Goal: Transaction & Acquisition: Purchase product/service

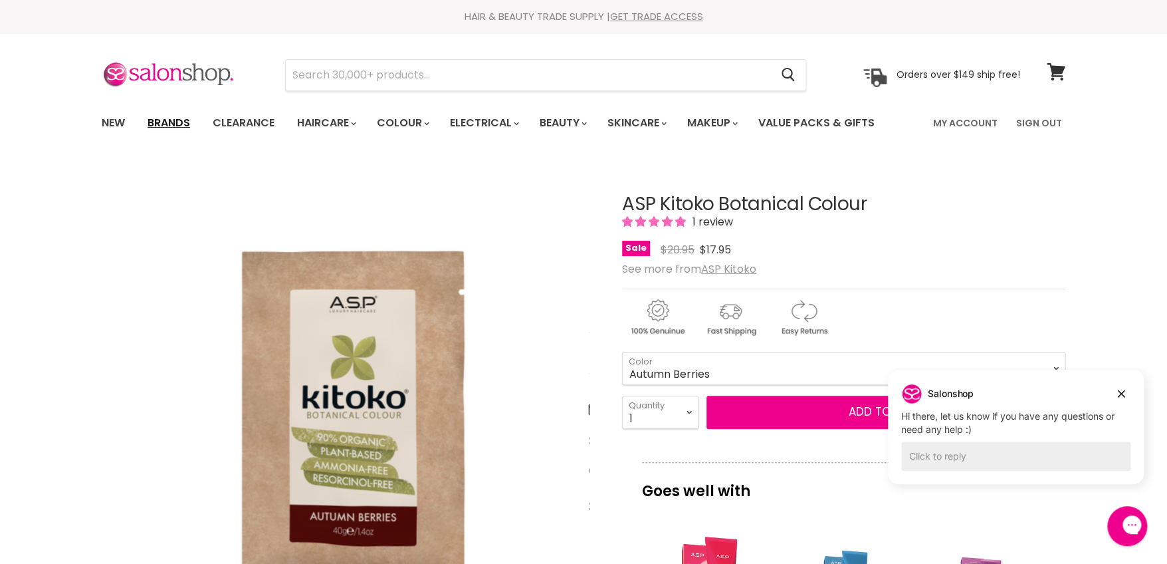
click at [176, 122] on link "Brands" at bounding box center [169, 123] width 62 height 28
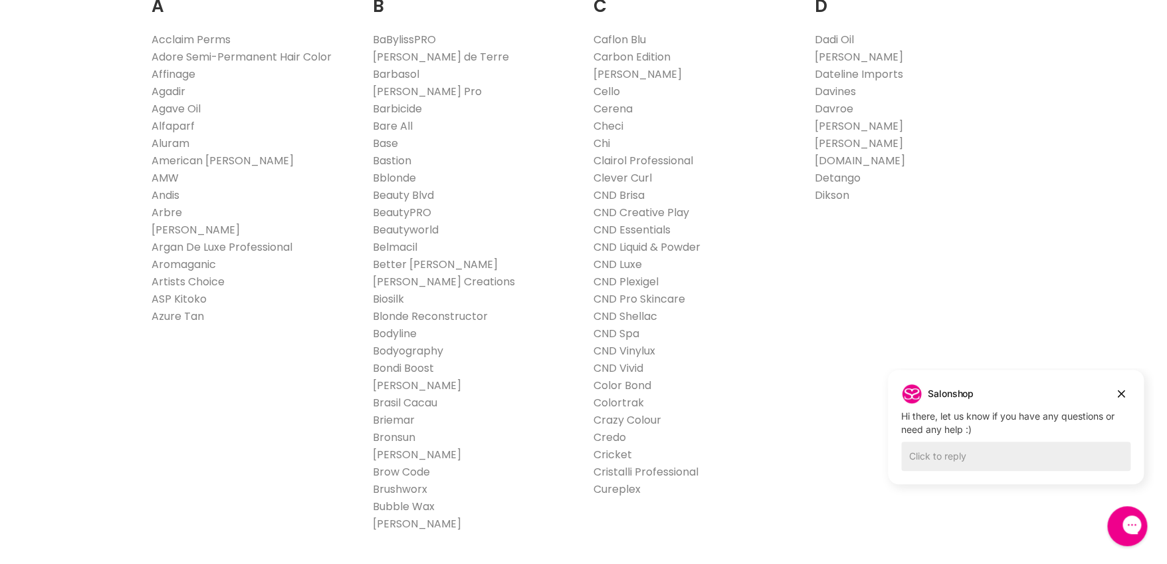
scroll to position [265, 0]
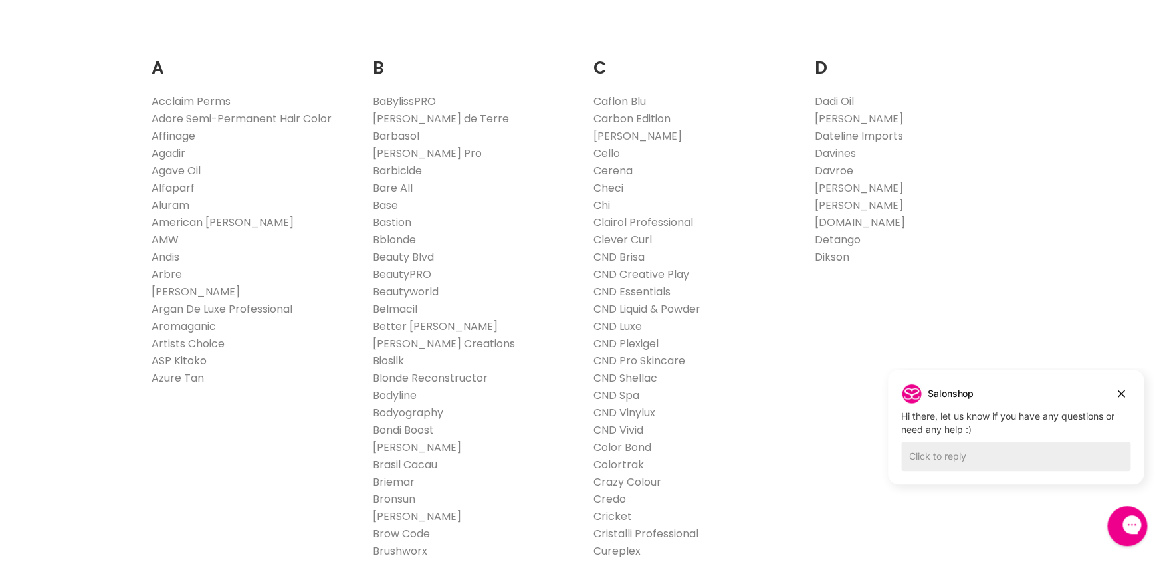
click at [187, 362] on link "ASP Kitoko" at bounding box center [179, 360] width 55 height 15
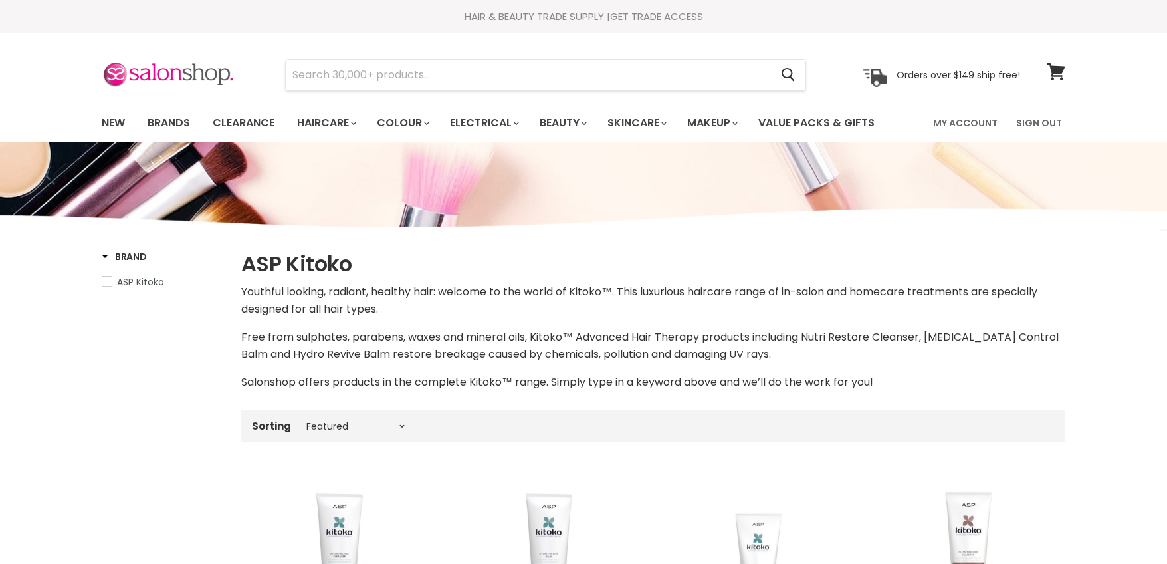
select select "manual"
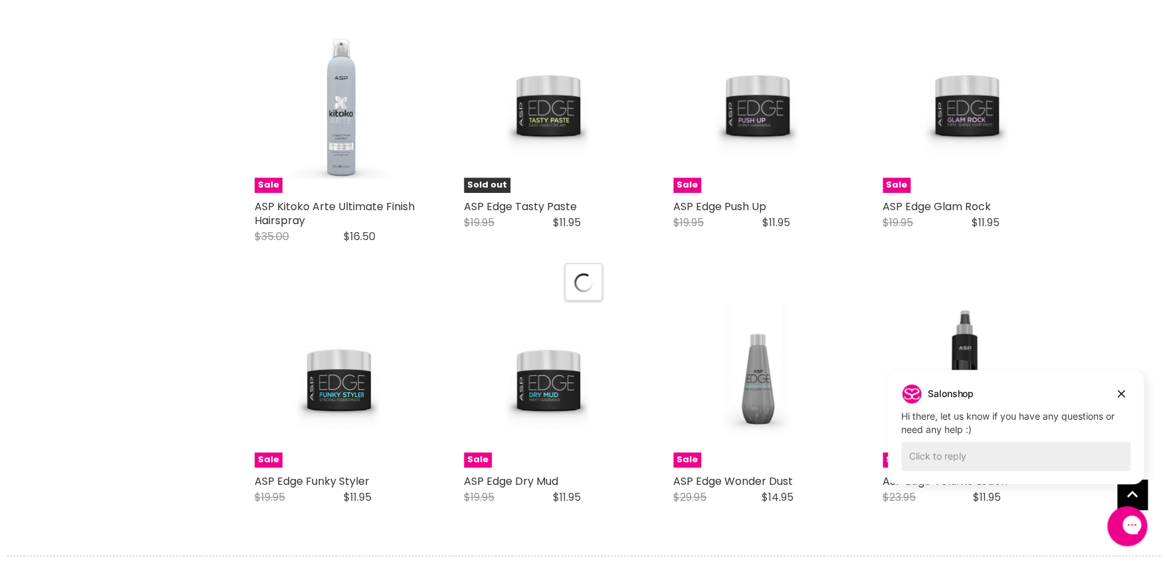
select select "manual"
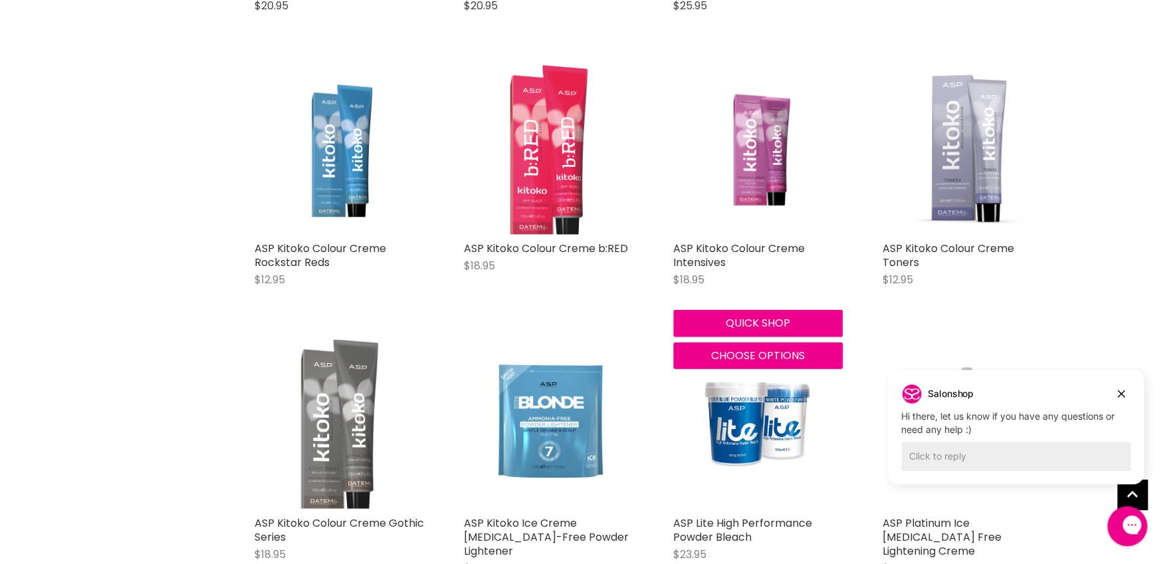
scroll to position [4252, 0]
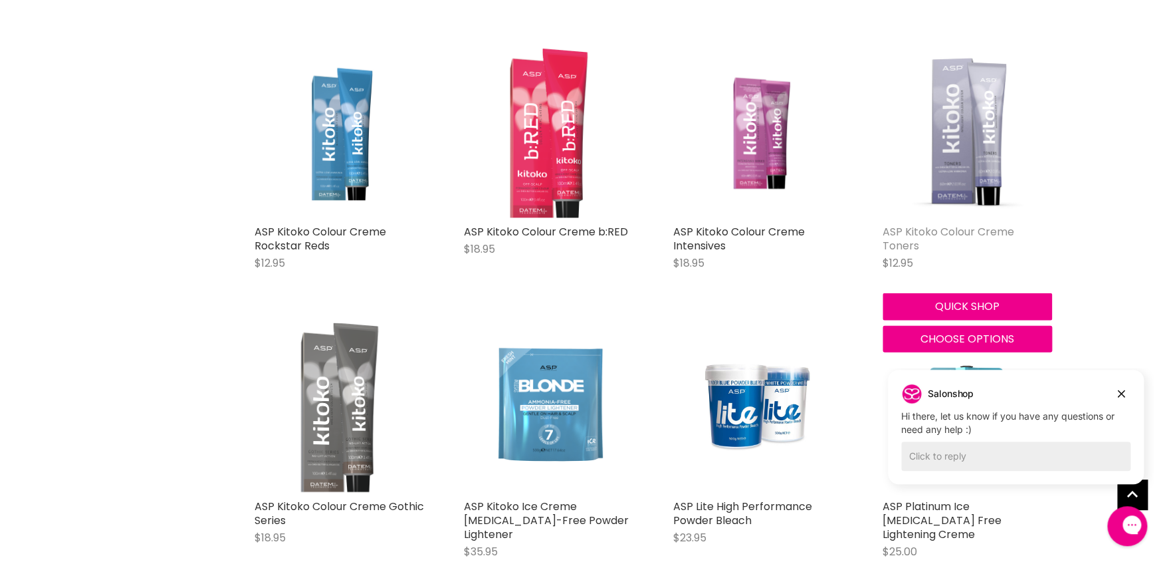
click at [895, 235] on link "ASP Kitoko Colour Creme Toners" at bounding box center [949, 238] width 132 height 29
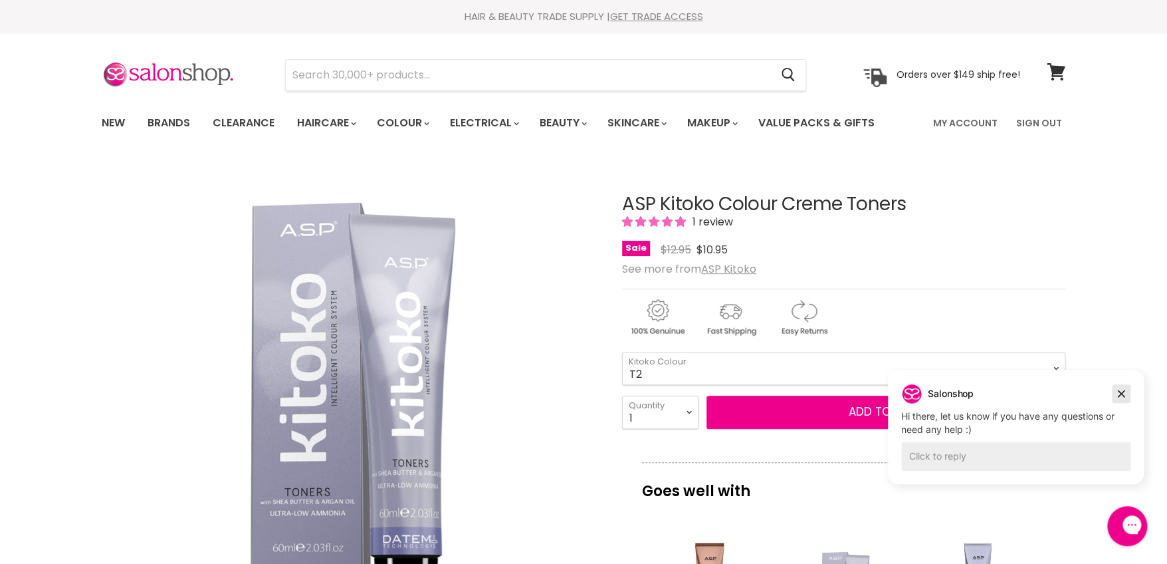
click at [1125, 393] on icon "Dismiss campaign" at bounding box center [1121, 394] width 13 height 16
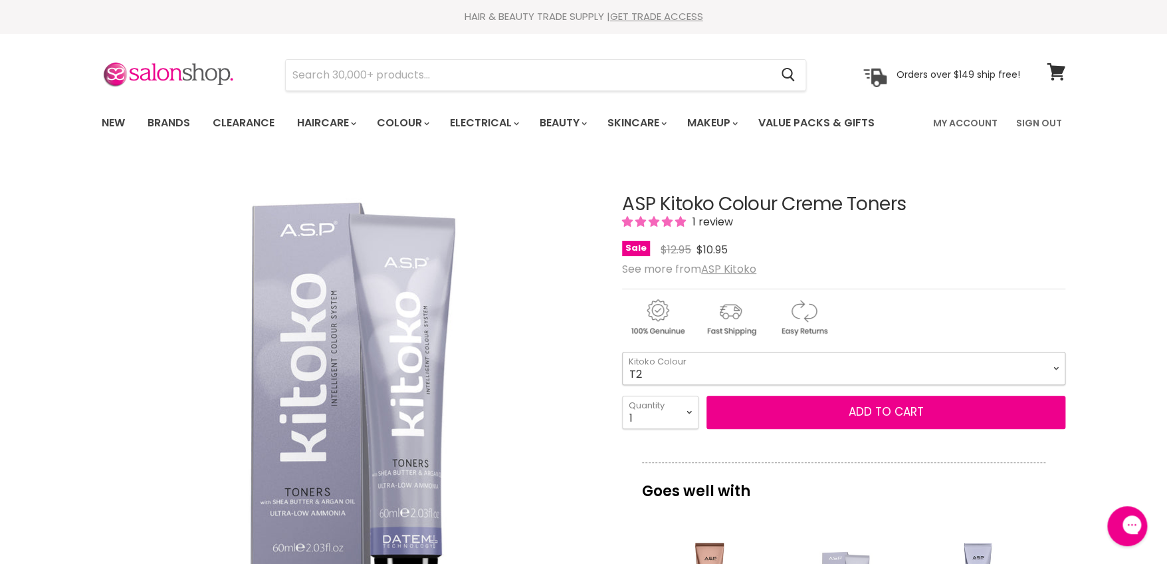
click at [1058, 365] on select "T2 T21 T21S T24 T26 T32" at bounding box center [843, 368] width 443 height 33
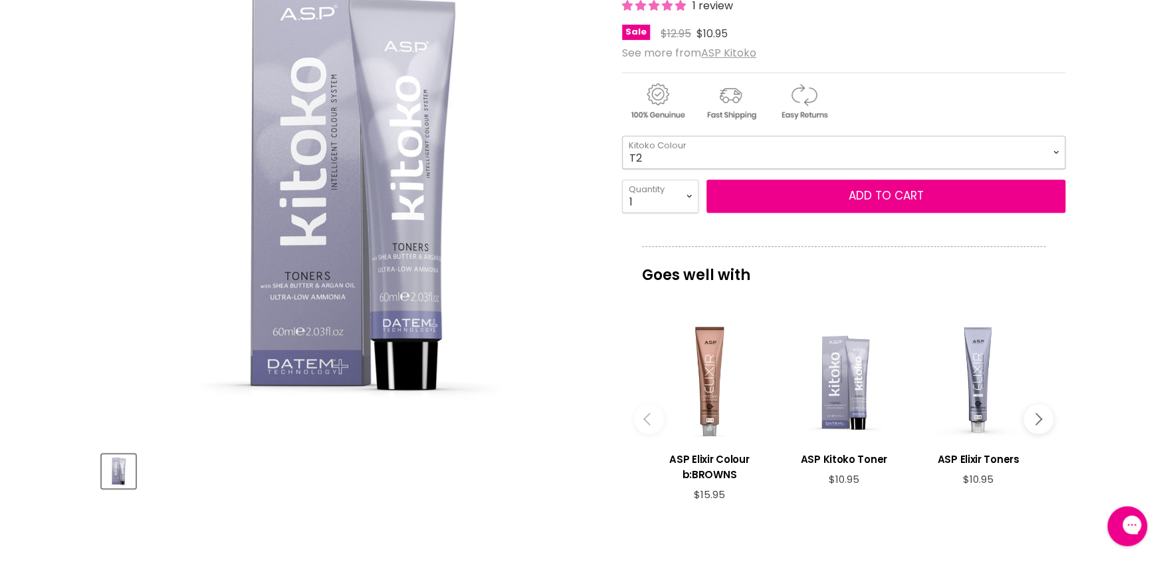
scroll to position [132, 0]
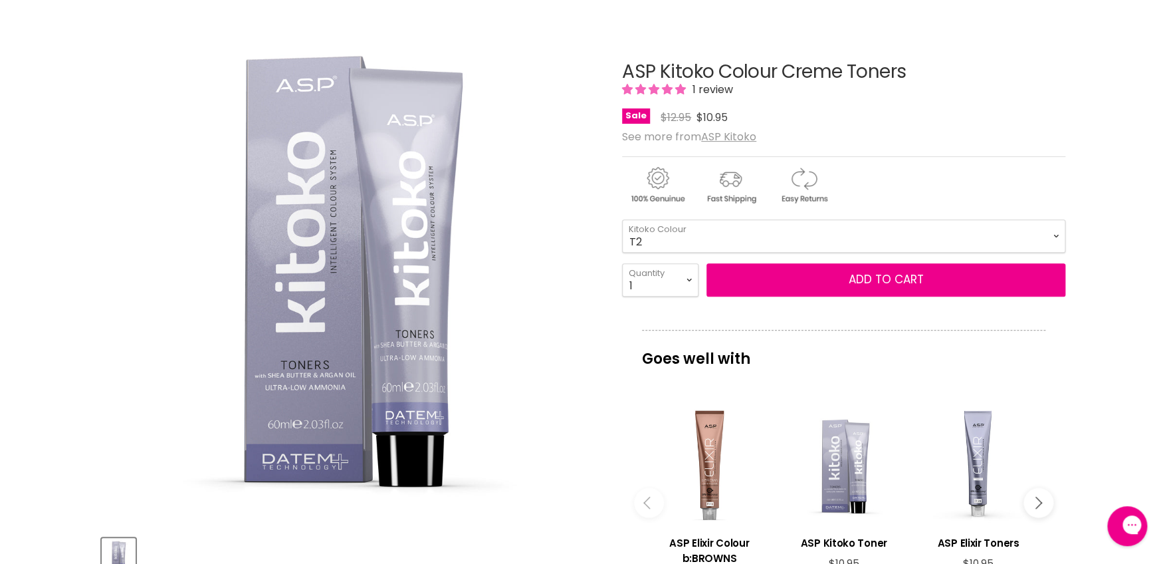
drag, startPoint x: 520, startPoint y: 280, endPoint x: 446, endPoint y: 283, distance: 73.8
click at [509, 282] on img "ASP Kitoko Colour Creme Toners image. Click or Scroll to Zoom." at bounding box center [350, 276] width 497 height 497
click at [414, 288] on img "ASP Kitoko Colour Creme Toners image. Click or Scroll to Zoom." at bounding box center [350, 276] width 497 height 497
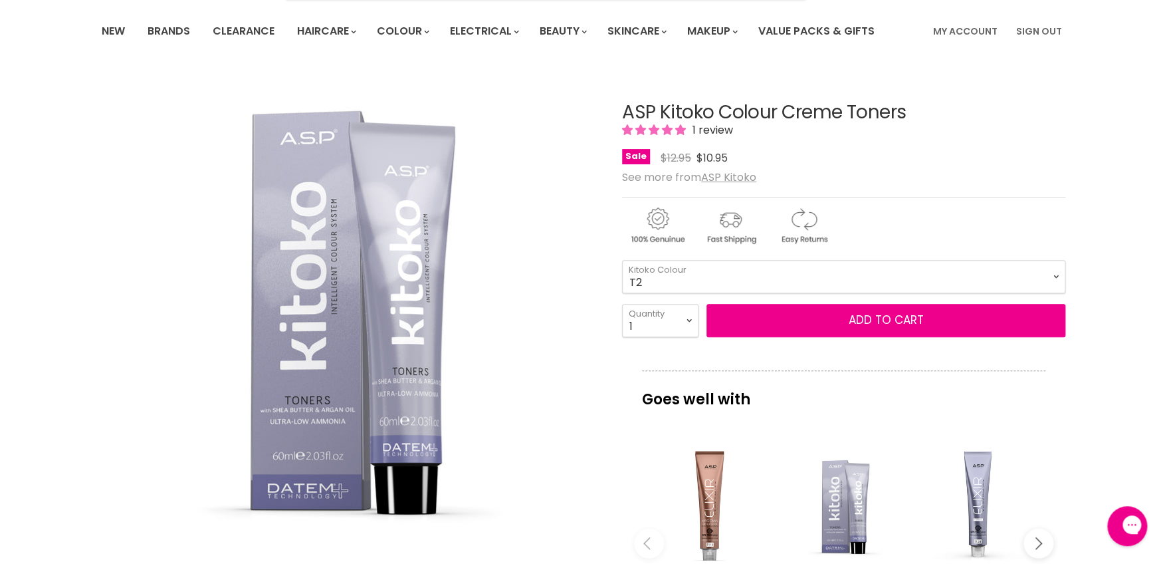
scroll to position [66, 0]
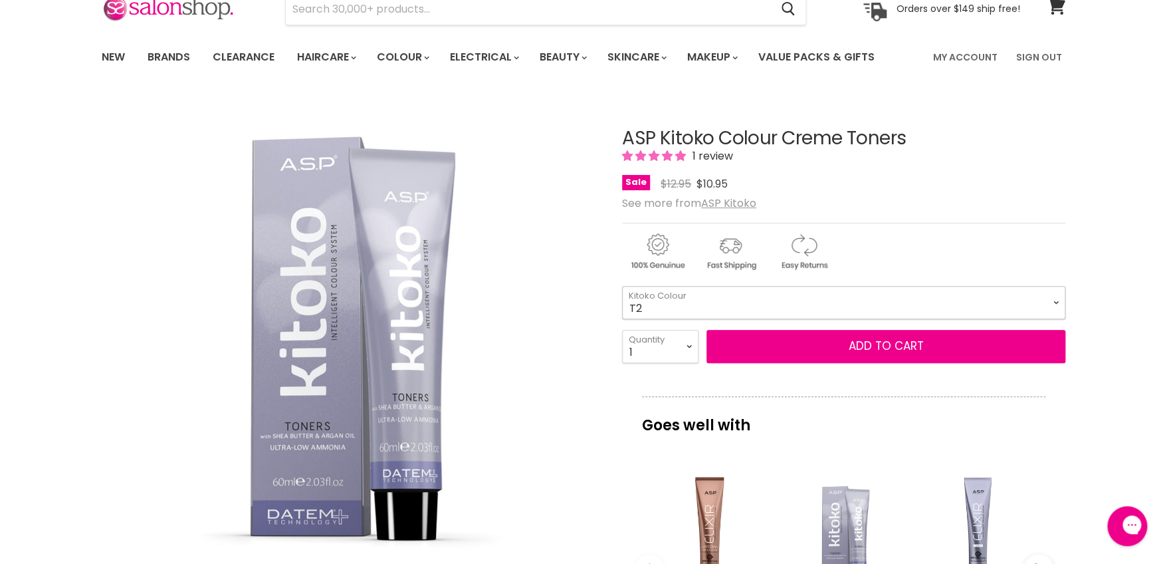
click at [1052, 300] on select "T2 T21 T21S T24 T26 T32" at bounding box center [843, 302] width 443 height 33
click at [691, 137] on h1 "ASP Kitoko Colour Creme Toners" at bounding box center [843, 138] width 443 height 21
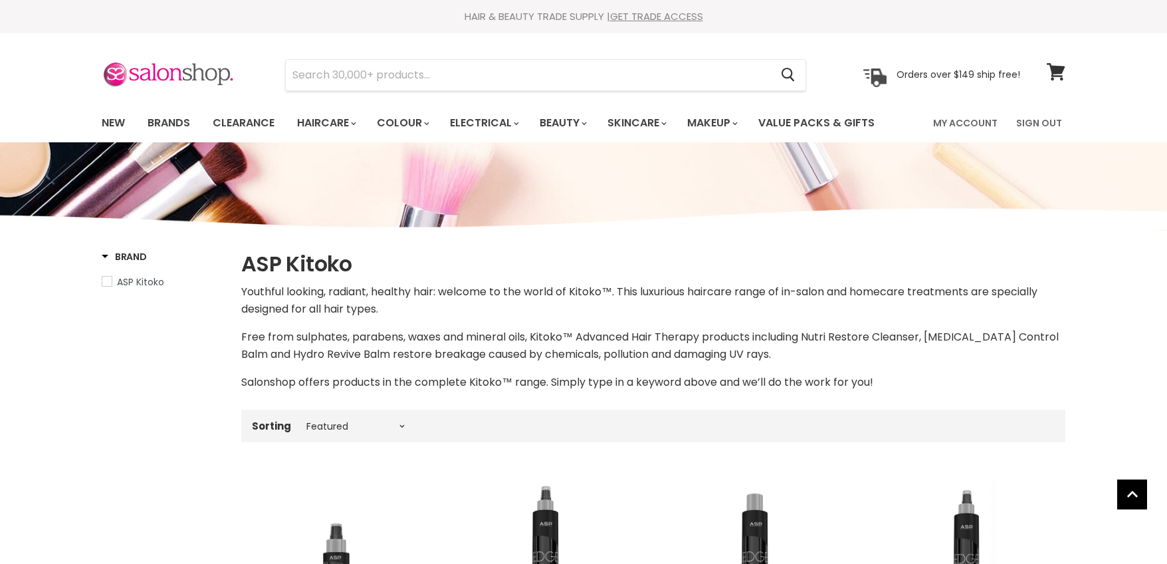
select select "manual"
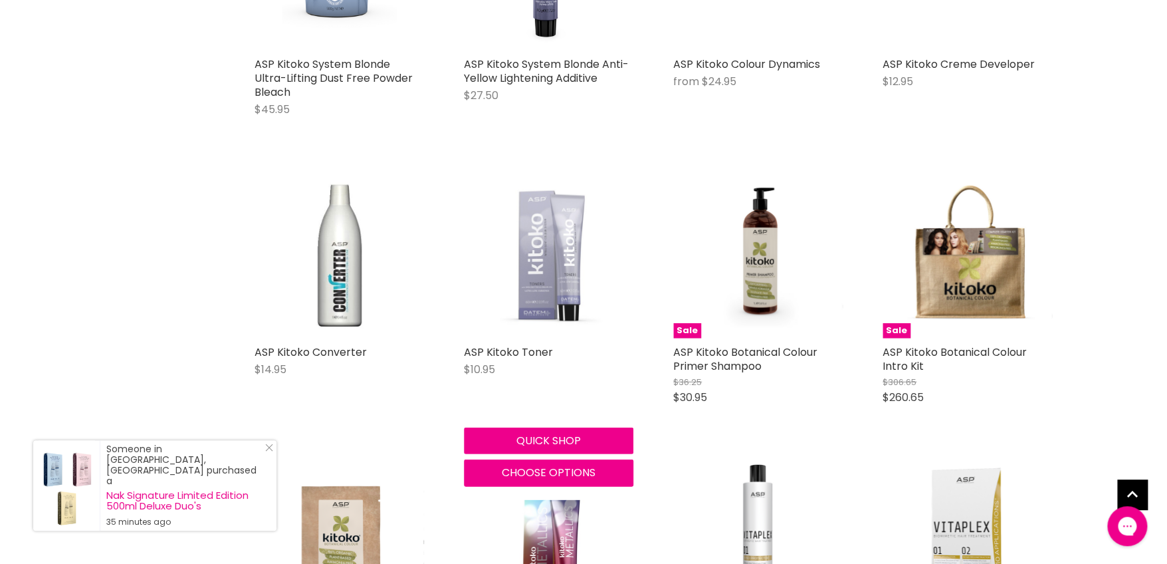
scroll to position [1673, 0]
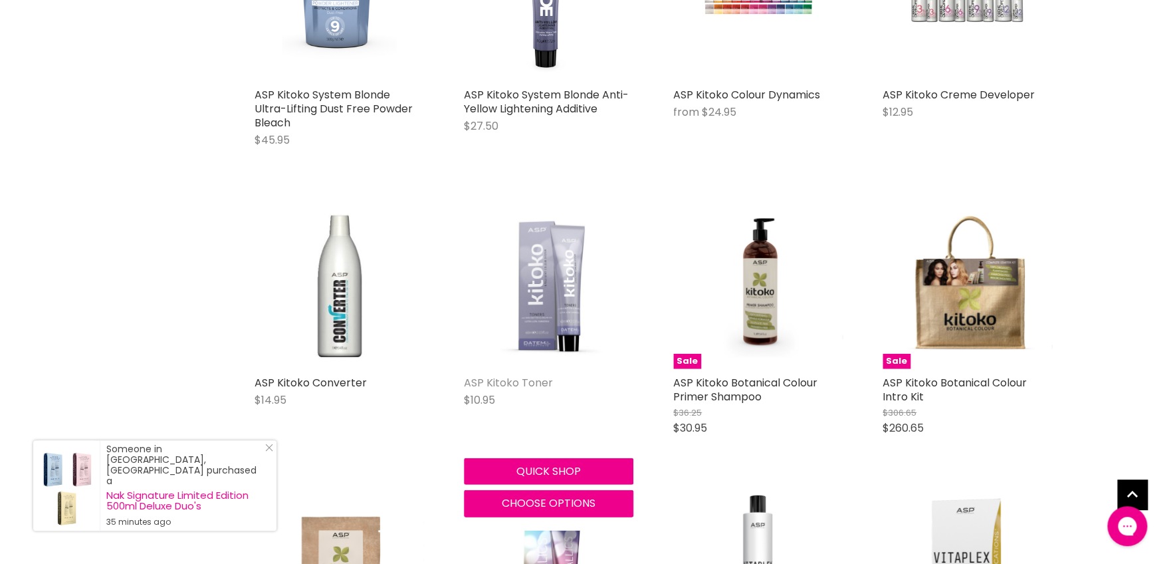
click at [513, 375] on link "ASP Kitoko Toner" at bounding box center [508, 382] width 89 height 15
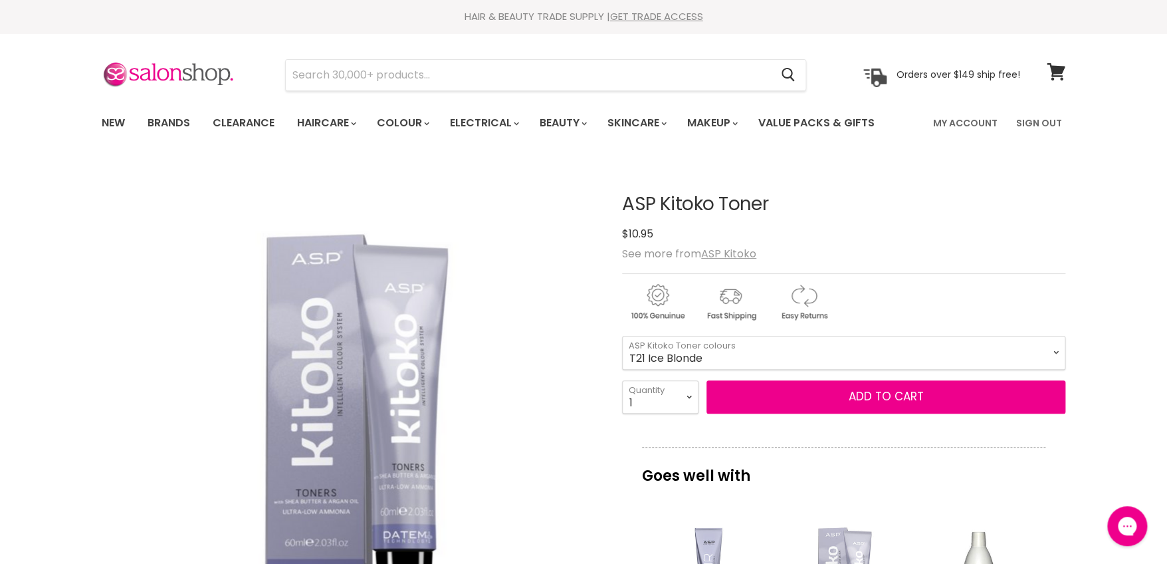
click at [622, 336] on select "T32 Beige Blonde T2 Pearl Blonde T21S Super Ice Blonde T26 Rose Blonde T21 Ice …" at bounding box center [843, 352] width 443 height 33
select select "T21 Ice Blonde"
click at [687, 397] on select "1 2 3 4 5 6 7 8 9 10+" at bounding box center [660, 396] width 76 height 33
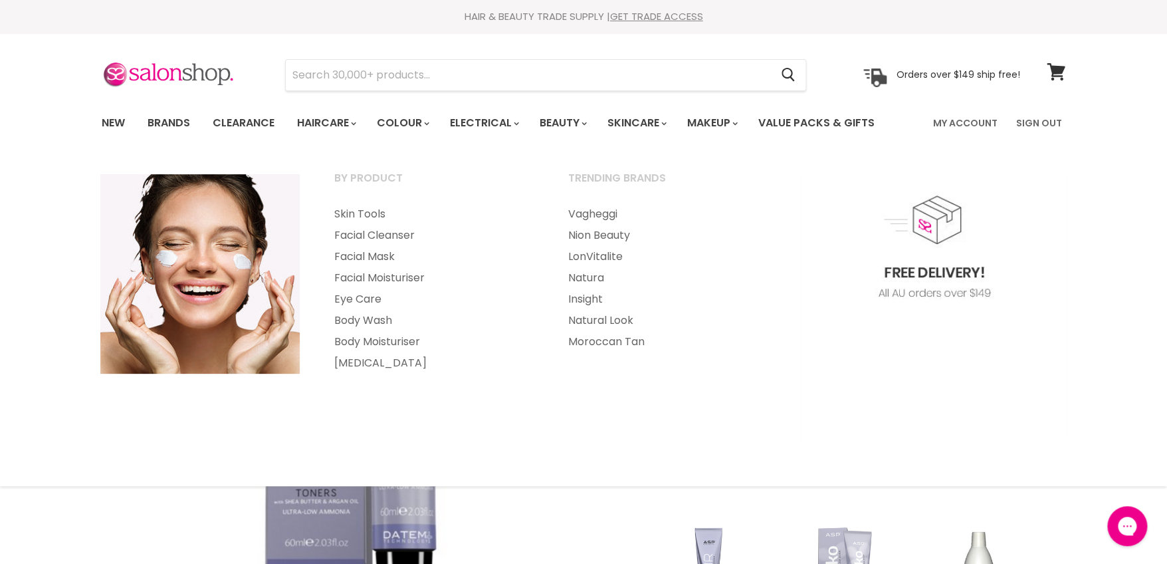
select select "2"
click at [622, 380] on select "1 2 3 4 5 6 7 8 9 10+" at bounding box center [660, 396] width 76 height 33
type input "2"
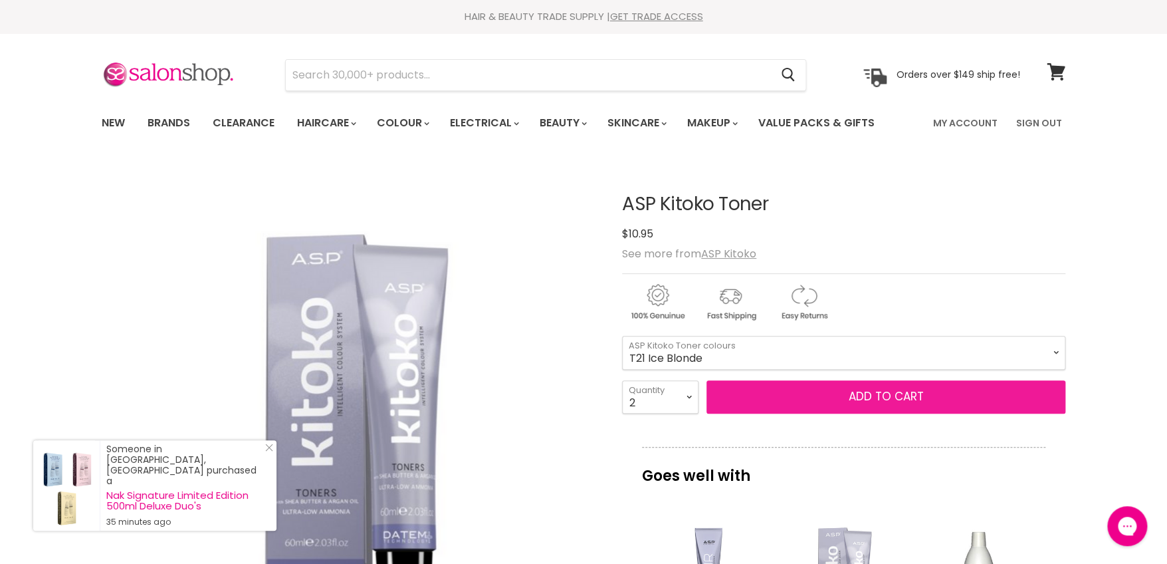
click at [784, 404] on button "Add to cart" at bounding box center [886, 396] width 359 height 33
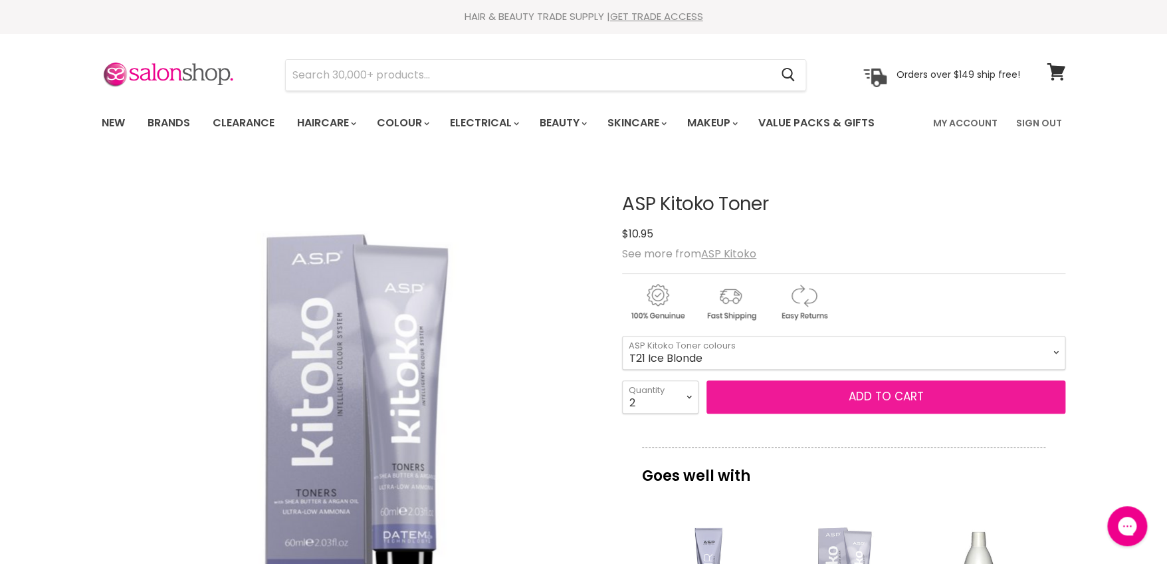
click at [915, 396] on button "Add to cart" at bounding box center [886, 396] width 359 height 33
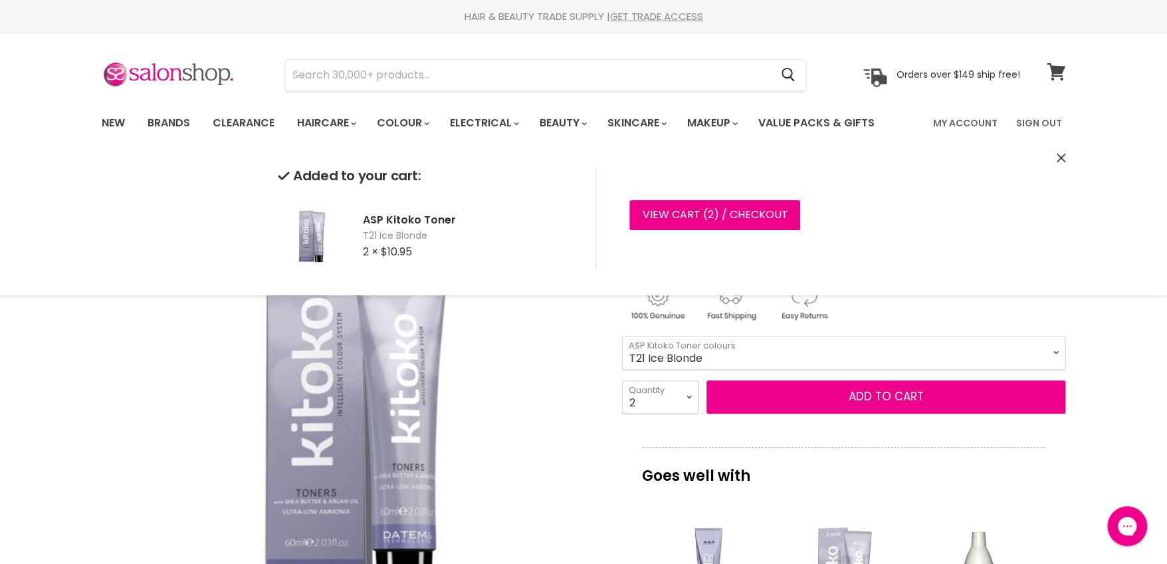
click at [1060, 74] on icon at bounding box center [1056, 71] width 19 height 17
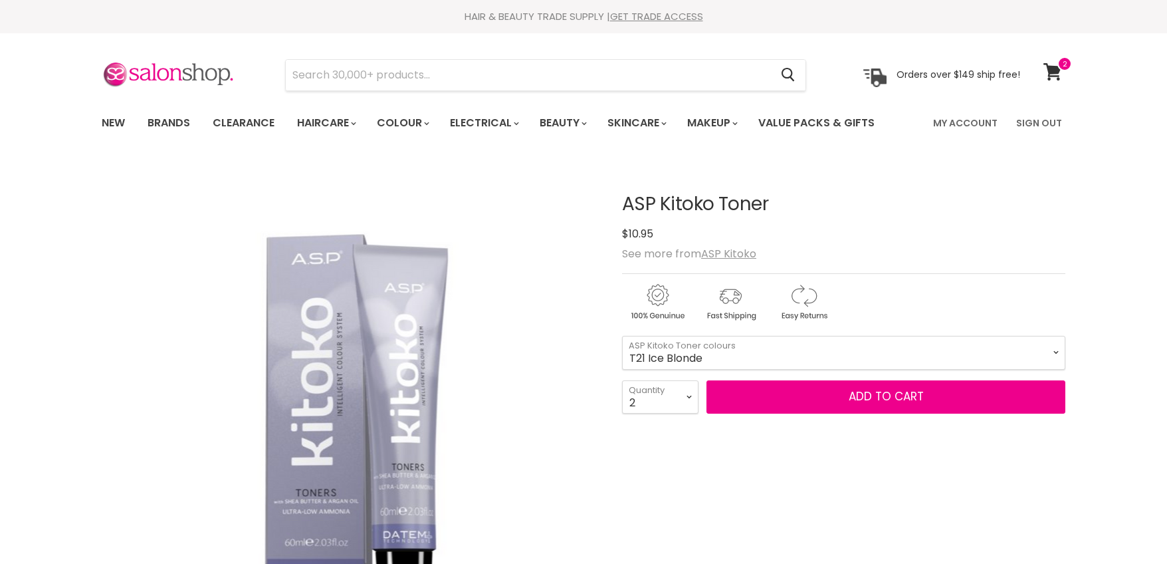
select select "2"
click at [1053, 352] on select "T32 Beige Blonde T2 Pearl Blonde T21S Super Ice Blonde T26 Rose Blonde T21 Ice …" at bounding box center [843, 352] width 443 height 33
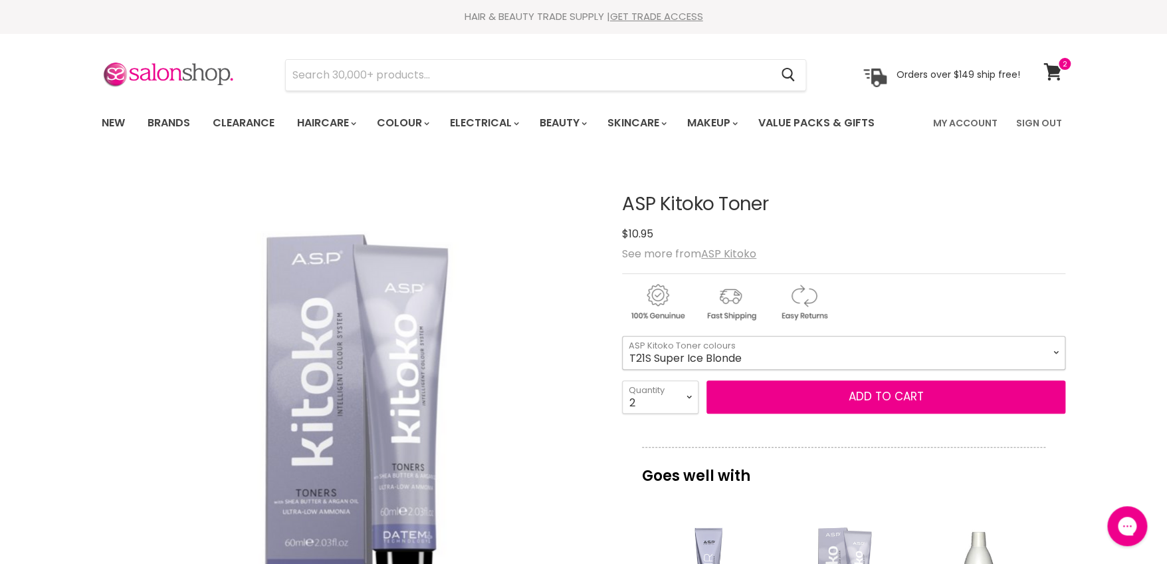
click at [622, 336] on select "T32 Beige Blonde T2 Pearl Blonde T21S Super Ice Blonde T26 Rose Blonde T21 Ice …" at bounding box center [843, 352] width 443 height 33
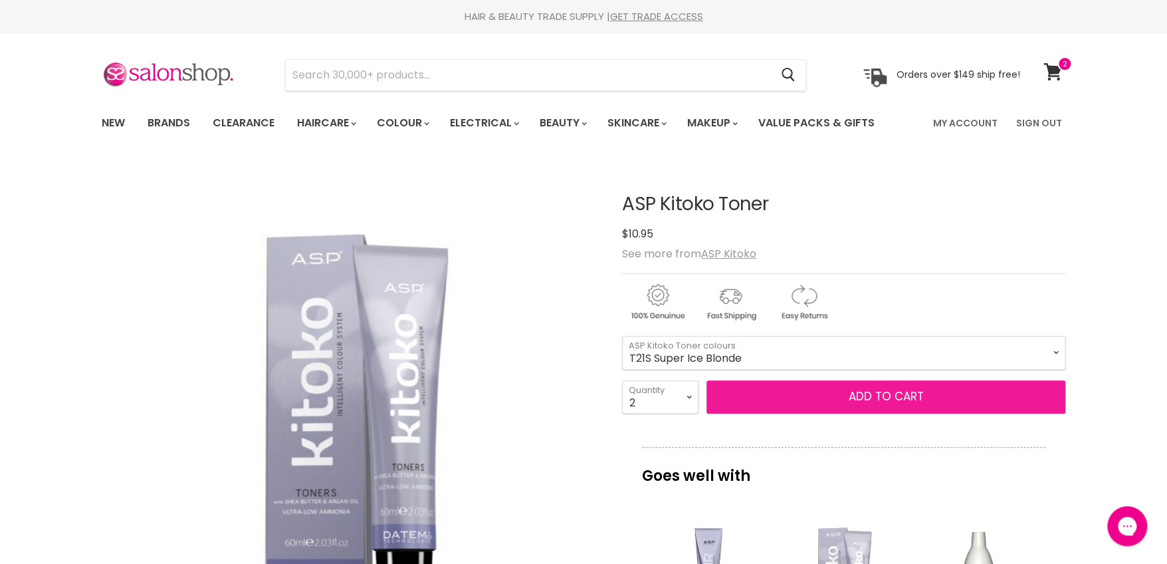
click at [876, 405] on button "Add to cart" at bounding box center [886, 396] width 359 height 33
click at [963, 401] on button "Add to cart" at bounding box center [886, 396] width 359 height 33
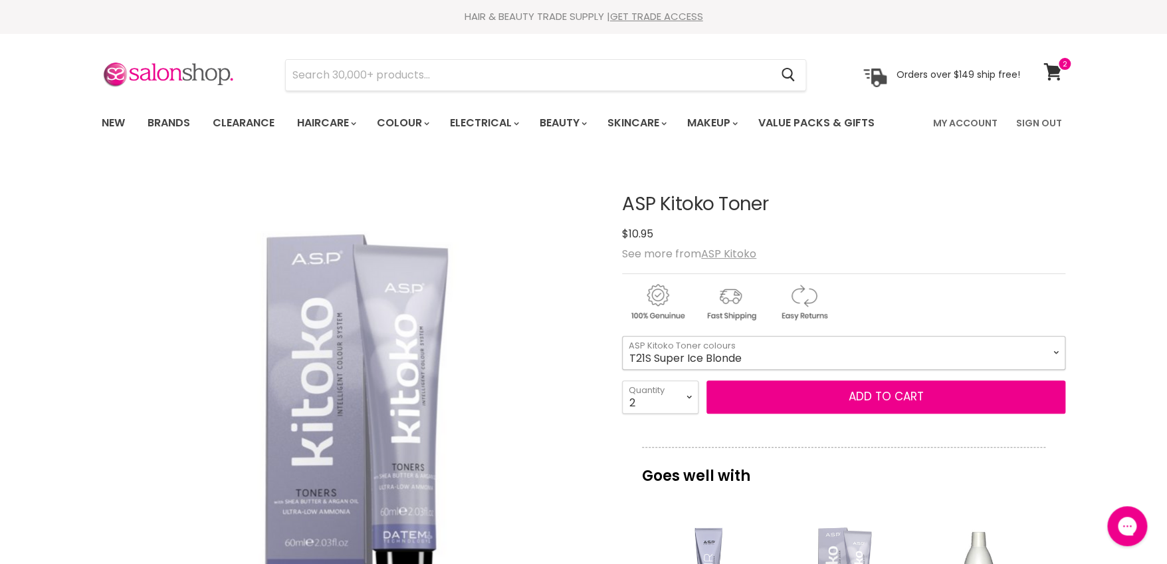
click at [1051, 352] on select "T32 Beige Blonde T2 Pearl Blonde T21S Super Ice Blonde T26 Rose Blonde T21 Ice …" at bounding box center [843, 352] width 443 height 33
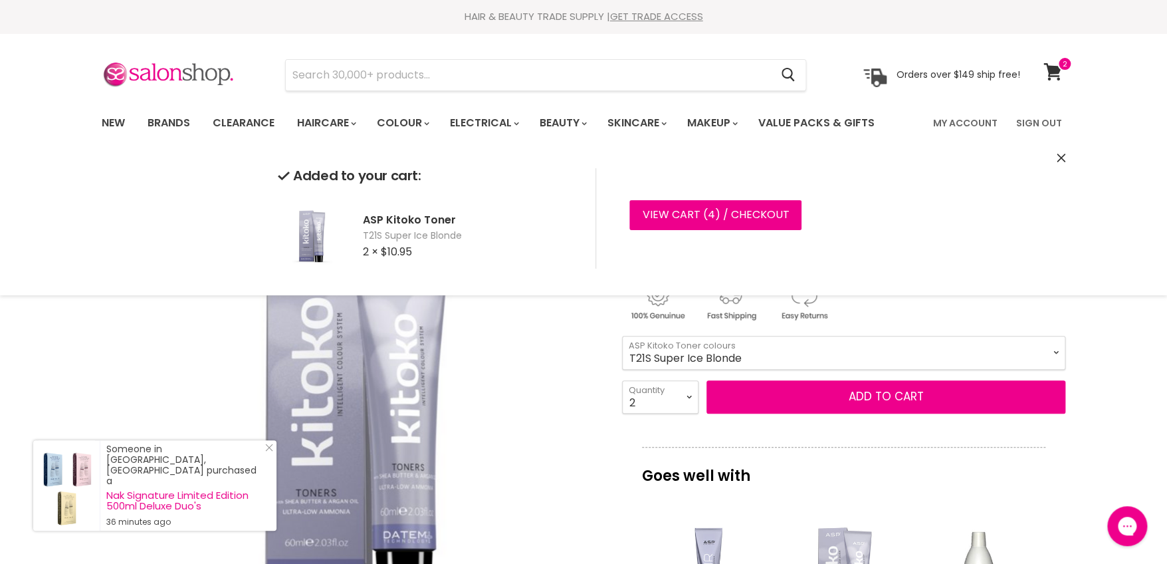
drag, startPoint x: 1058, startPoint y: 356, endPoint x: 1031, endPoint y: 356, distance: 26.6
click at [1058, 356] on select "T32 Beige Blonde T2 Pearl Blonde T21S Super Ice Blonde T26 Rose Blonde T21 Ice …" at bounding box center [843, 352] width 443 height 33
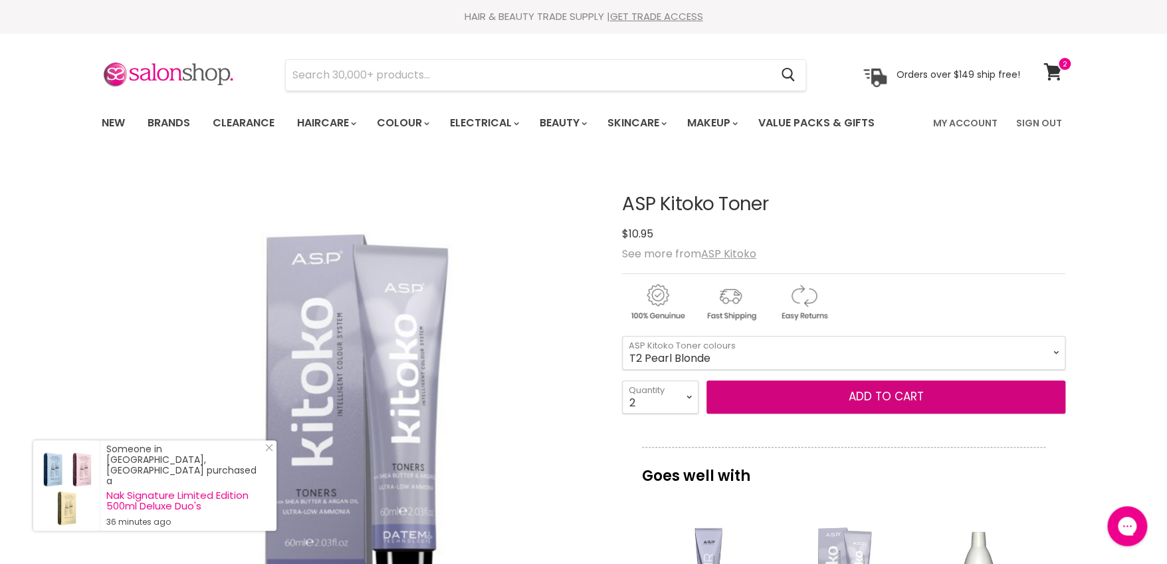
click at [622, 336] on select "T32 Beige Blonde T2 Pearl Blonde T21S Super Ice Blonde T26 Rose Blonde T21 Ice …" at bounding box center [843, 352] width 443 height 33
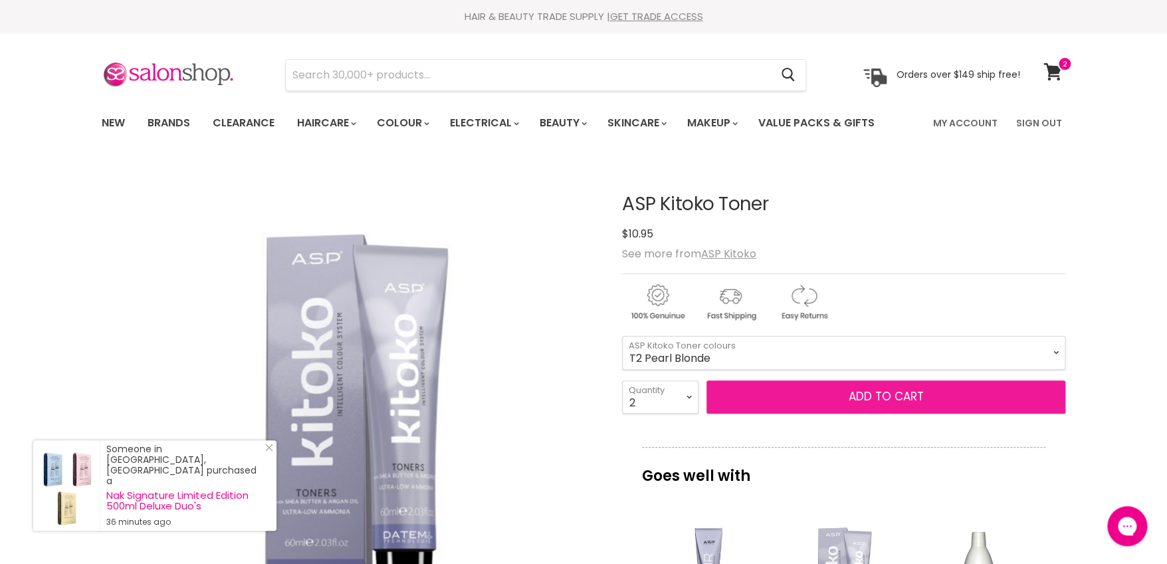
click at [894, 397] on button "Add to cart" at bounding box center [886, 396] width 359 height 33
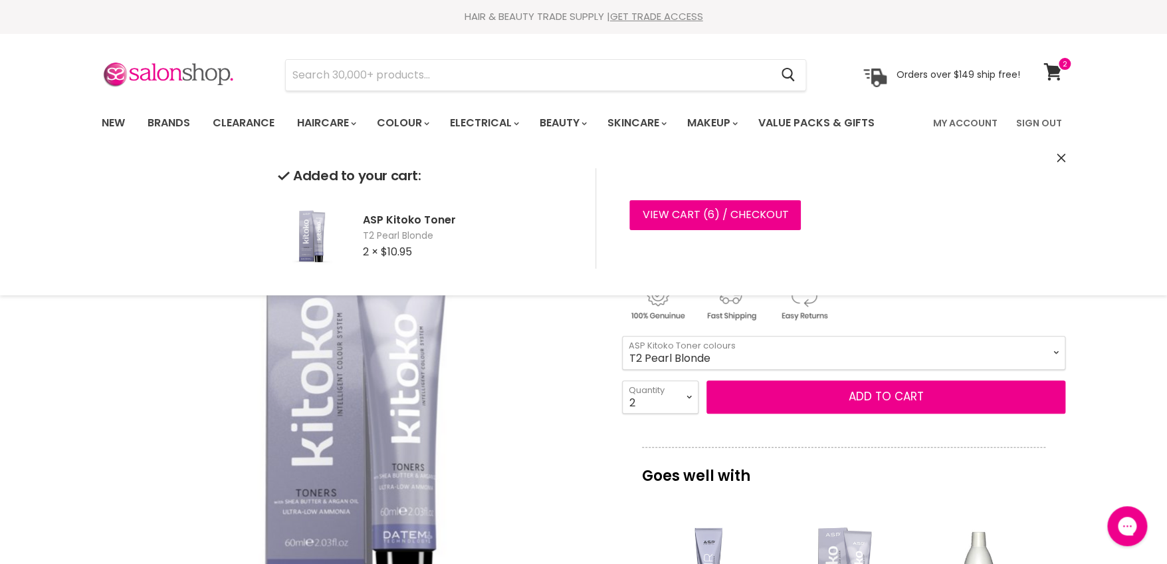
click at [1052, 354] on select "T32 Beige Blonde T2 Pearl Blonde T21S Super Ice Blonde T26 Rose Blonde T21 Ice …" at bounding box center [843, 352] width 443 height 33
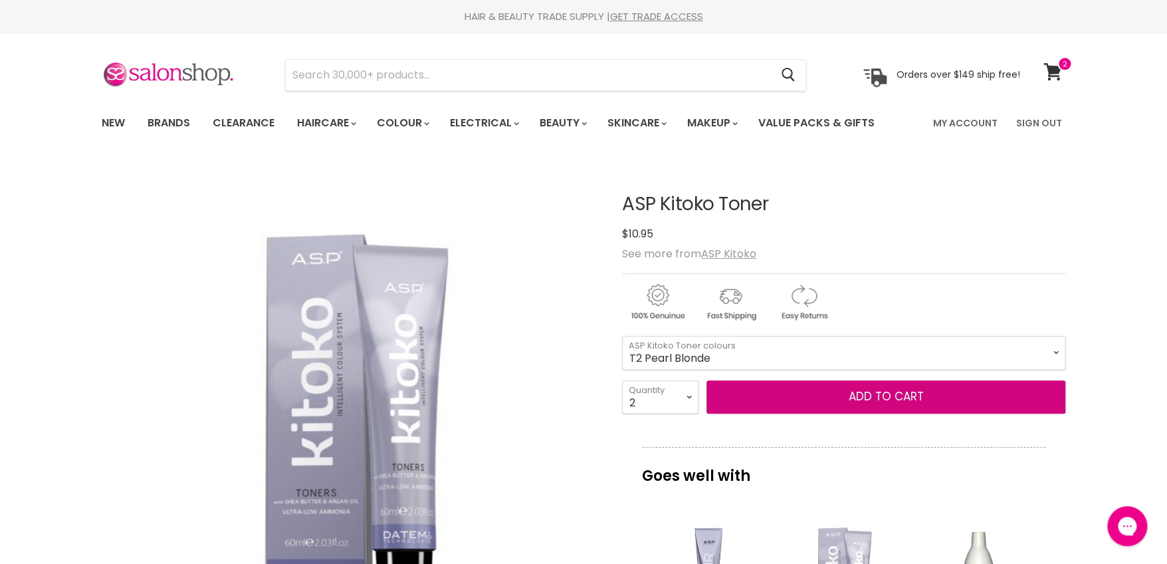
select select "T32 Beige Blonde"
click at [622, 336] on select "T32 Beige Blonde T2 Pearl Blonde T21S Super Ice Blonde T26 Rose Blonde T21 Ice …" at bounding box center [843, 352] width 443 height 33
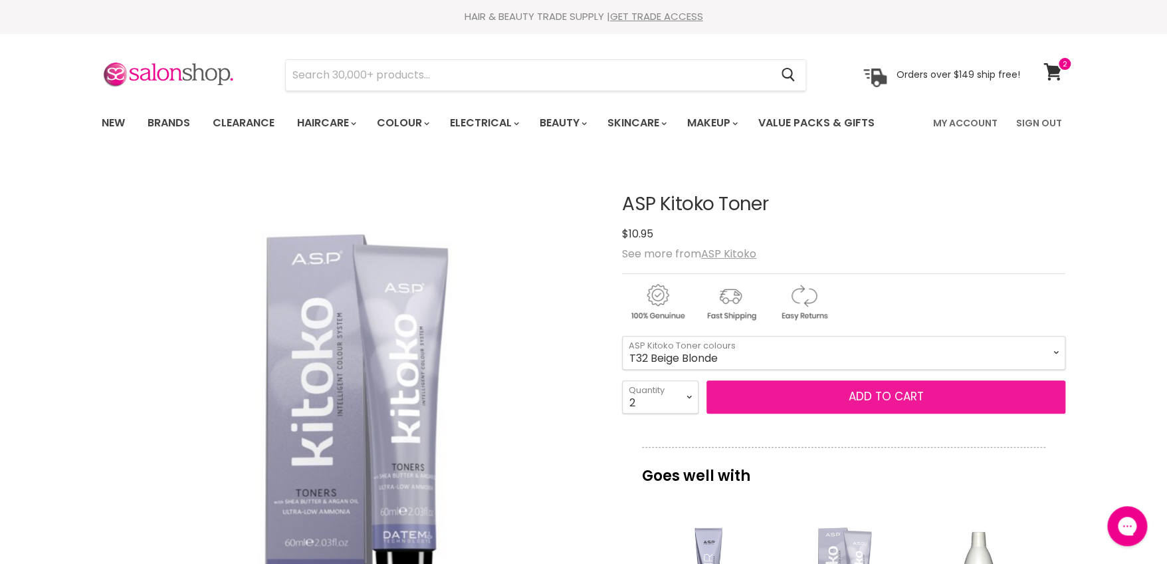
click at [929, 404] on button "Add to cart" at bounding box center [886, 396] width 359 height 33
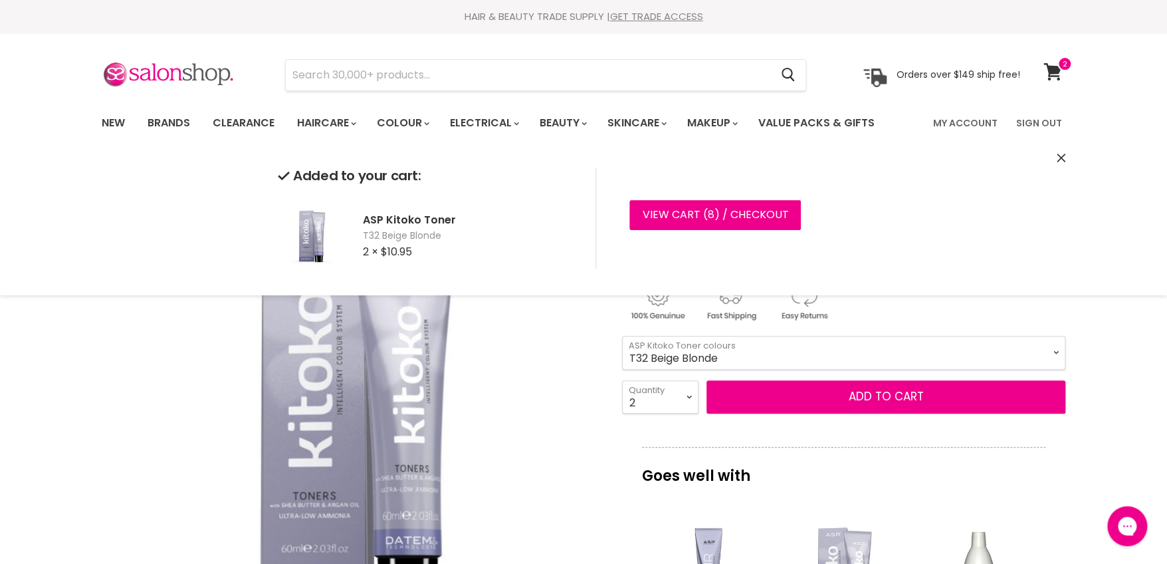
click at [532, 427] on img "ASP Kitoko Toner image. Click or Scroll to Zoom." at bounding box center [350, 406] width 497 height 493
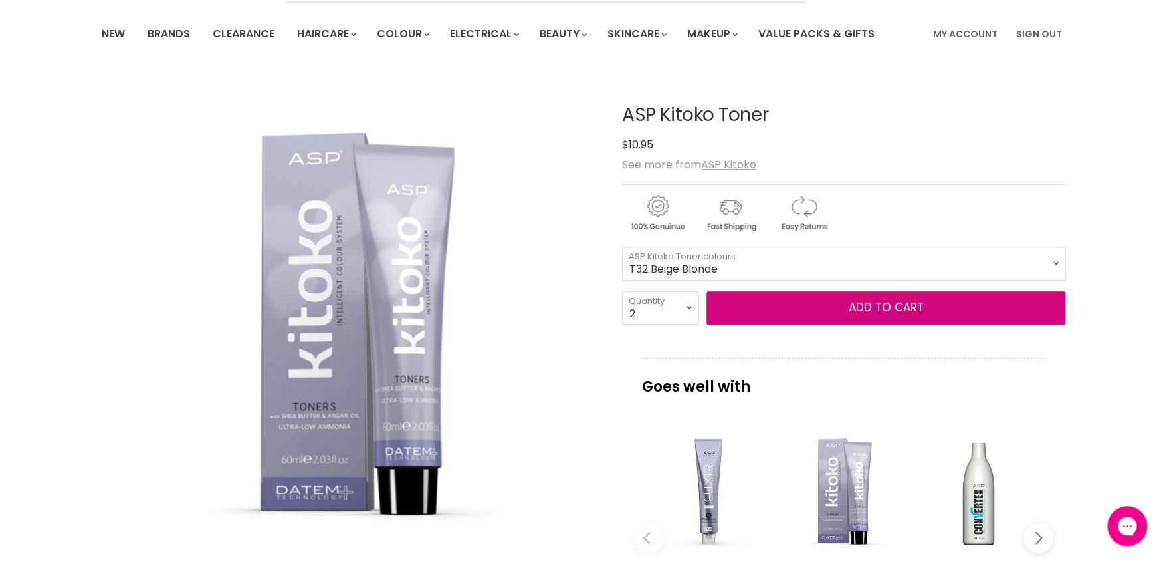
scroll to position [199, 0]
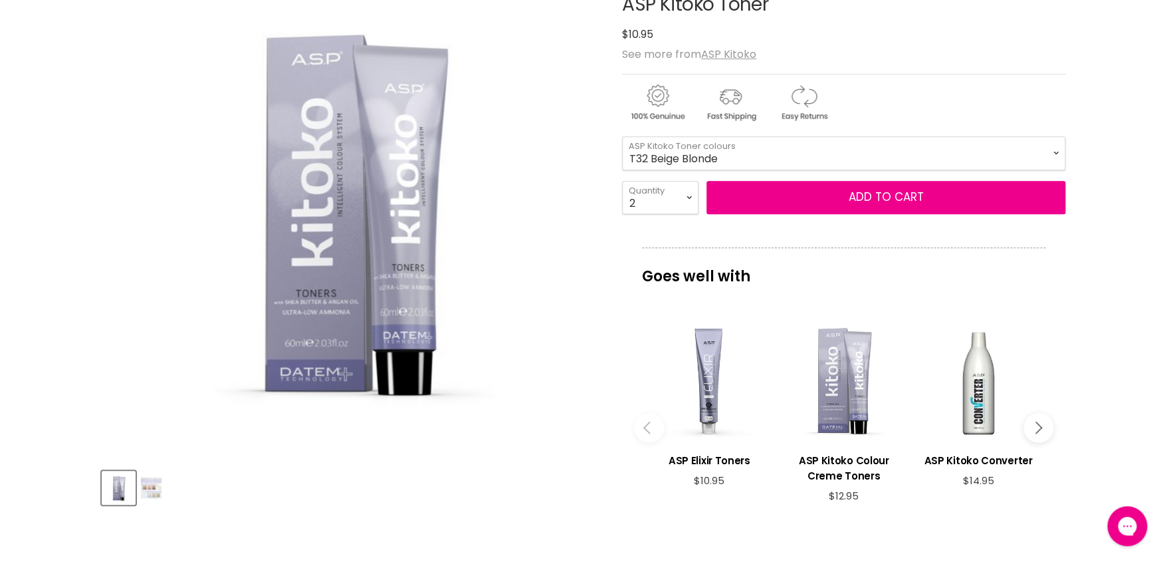
click at [1037, 427] on icon "Main content" at bounding box center [1036, 427] width 12 height 12
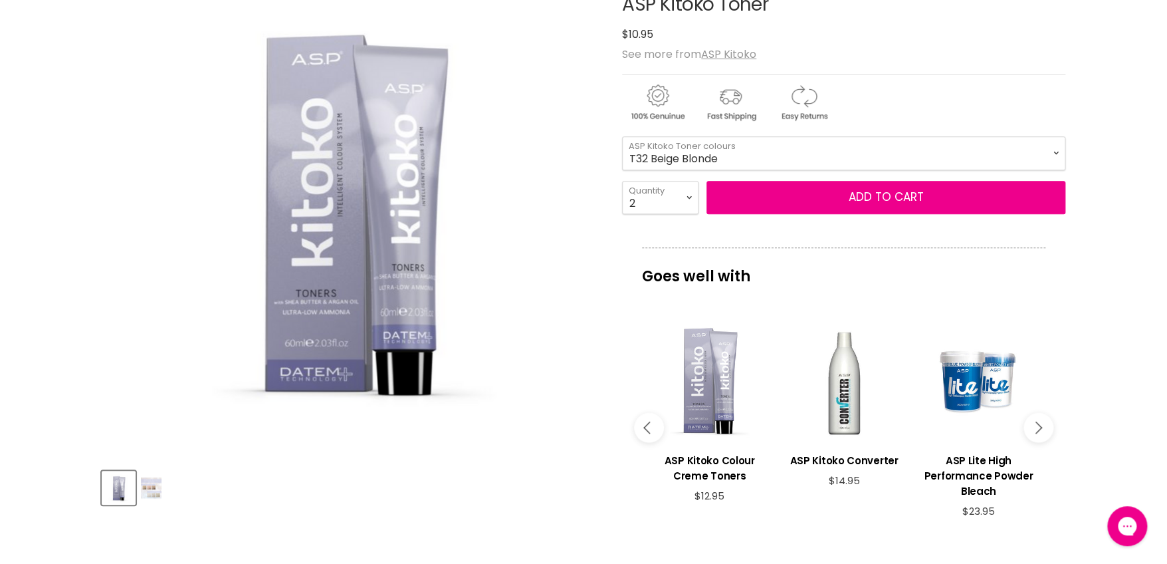
click at [1038, 427] on icon "Main content" at bounding box center [1036, 427] width 12 height 12
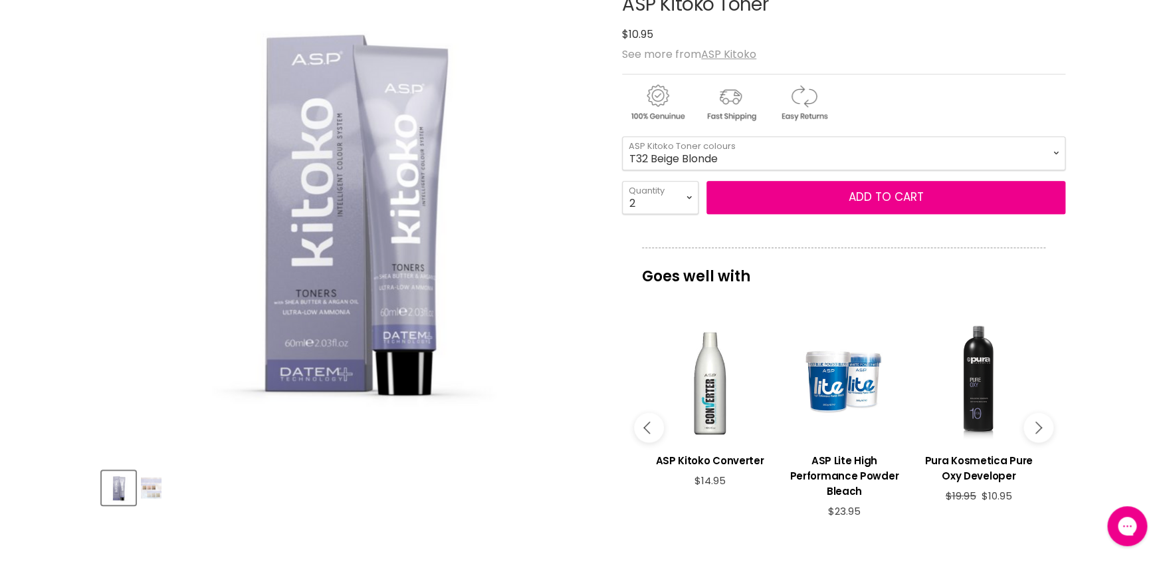
click at [1038, 428] on icon "Main content" at bounding box center [1036, 427] width 12 height 12
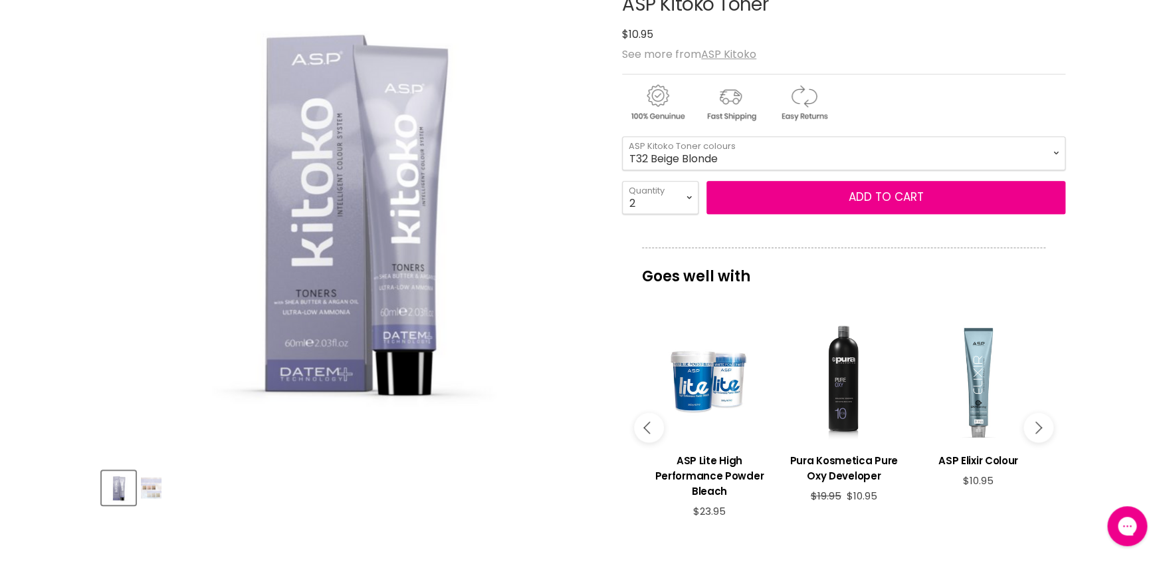
click at [1038, 429] on icon "Main content" at bounding box center [1036, 427] width 12 height 12
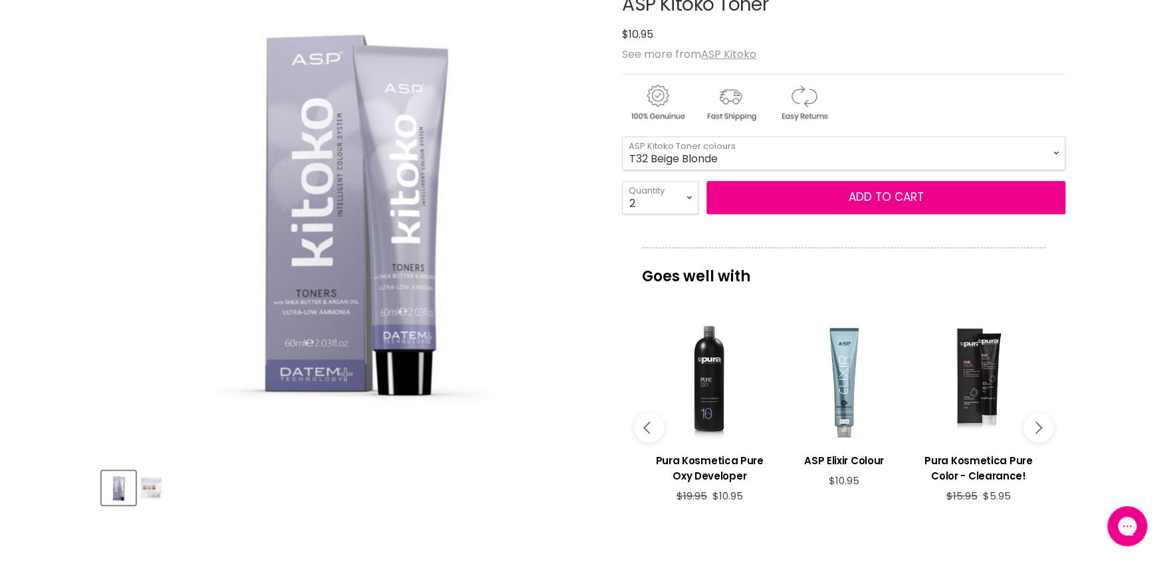
click at [1038, 429] on icon "Main content" at bounding box center [1036, 427] width 12 height 12
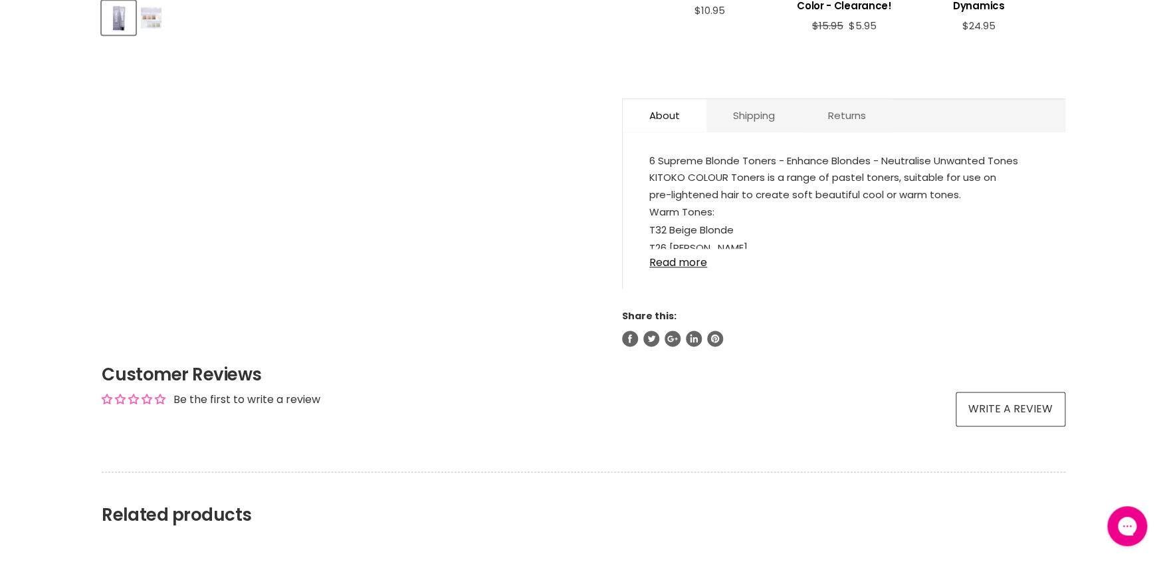
scroll to position [798, 0]
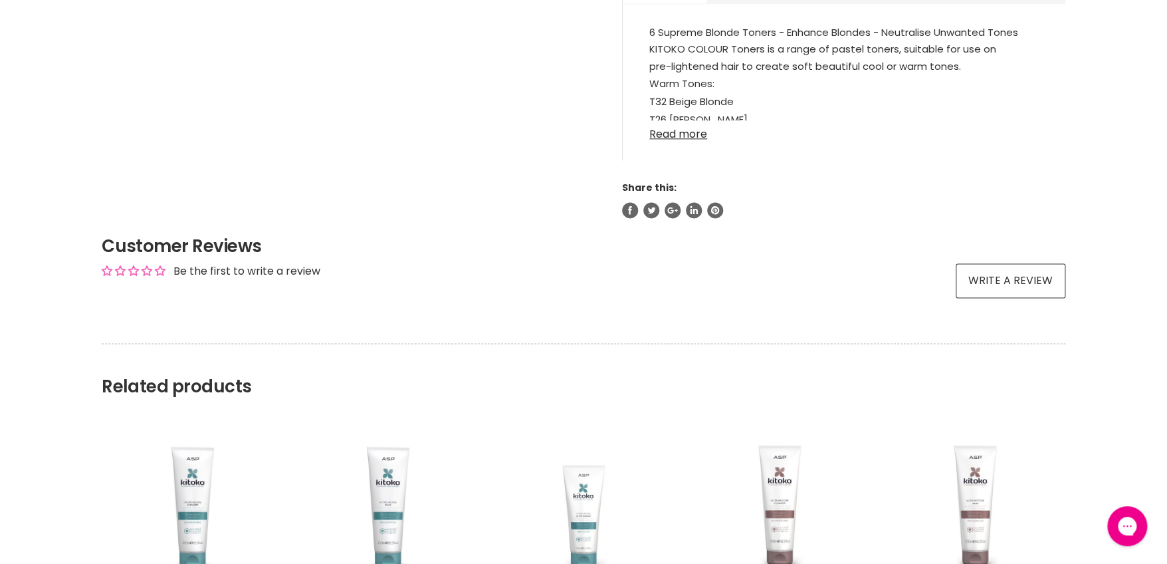
click at [682, 132] on link "Read more" at bounding box center [844, 130] width 390 height 20
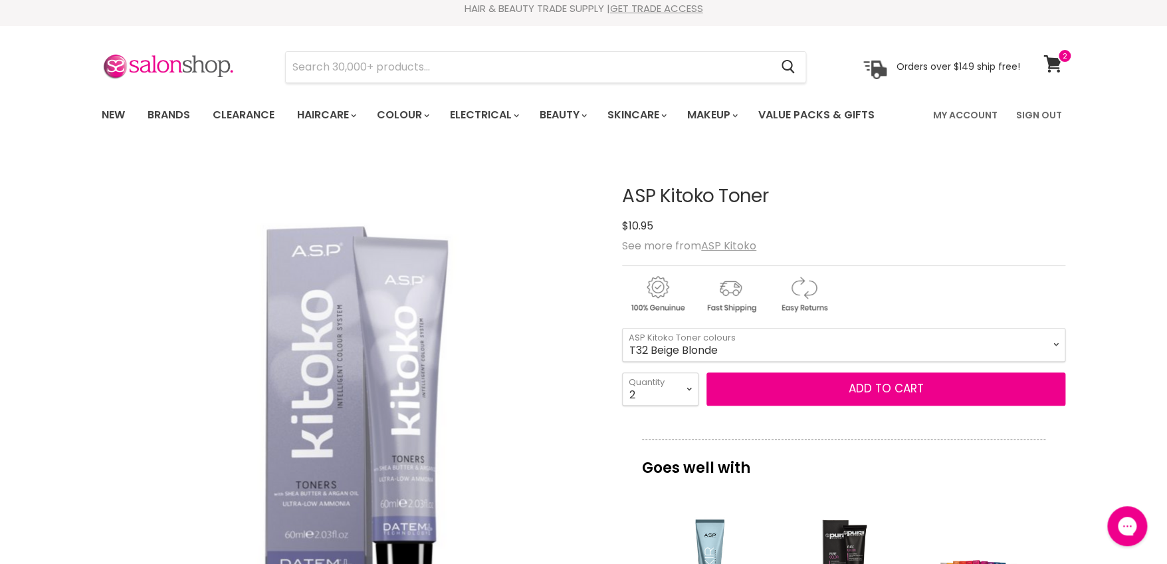
scroll to position [0, 0]
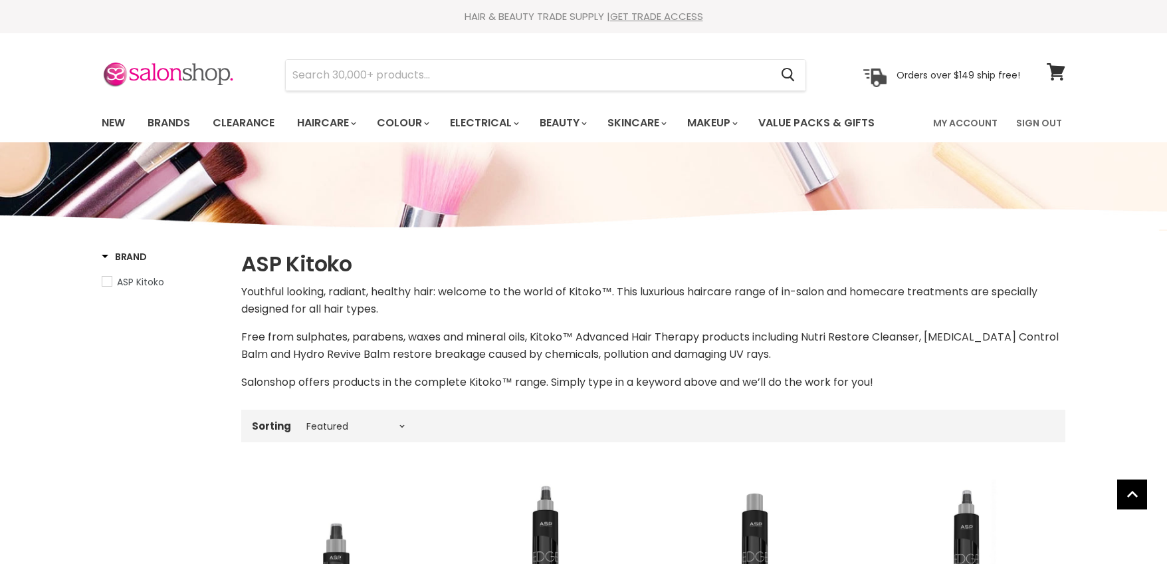
select select "manual"
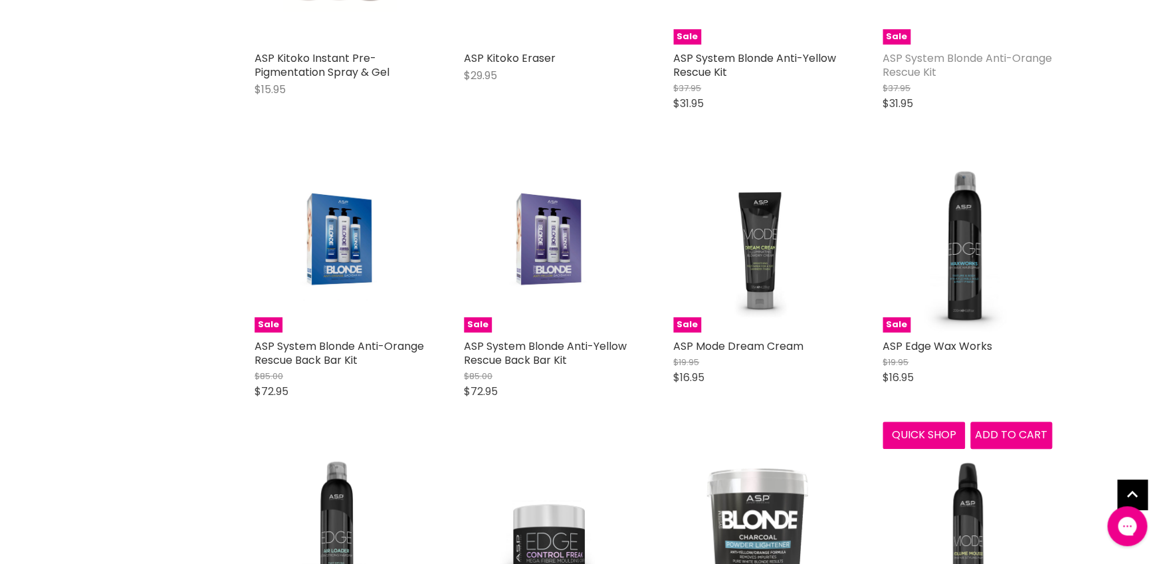
scroll to position [2576, 0]
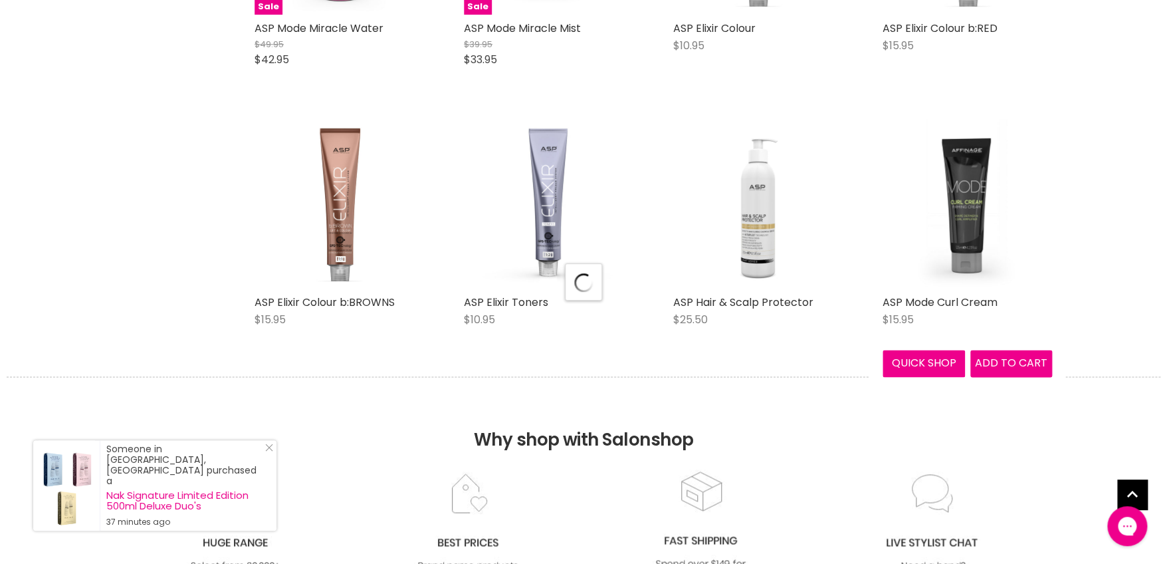
select select "manual"
